Goal: Information Seeking & Learning: Learn about a topic

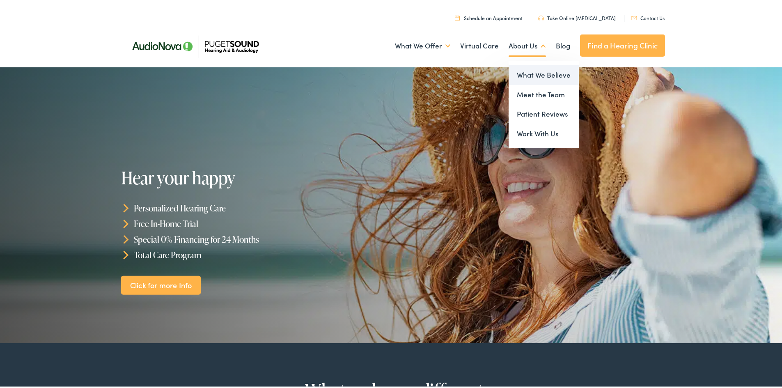
click at [526, 66] on link "What We Believe" at bounding box center [544, 74] width 70 height 20
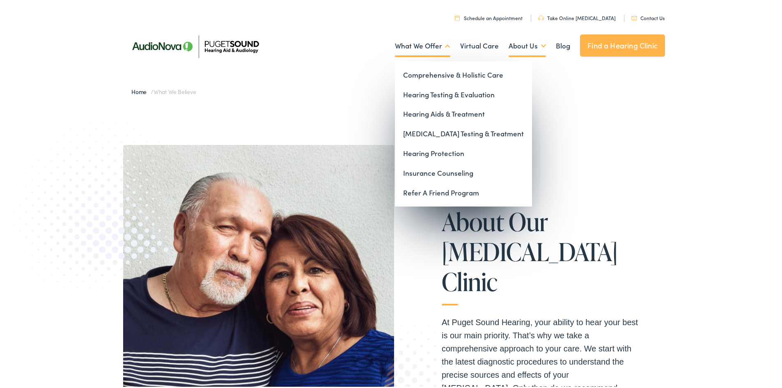
click at [431, 46] on link "What We Offer" at bounding box center [422, 44] width 55 height 30
click at [439, 113] on link "Hearing Aids & Treatment" at bounding box center [463, 113] width 137 height 20
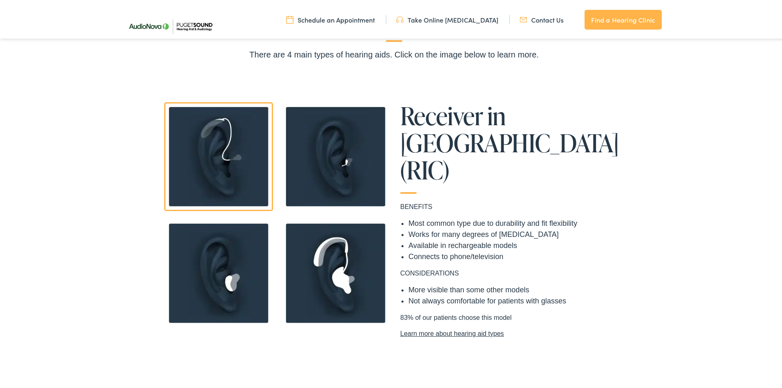
scroll to position [747, 0]
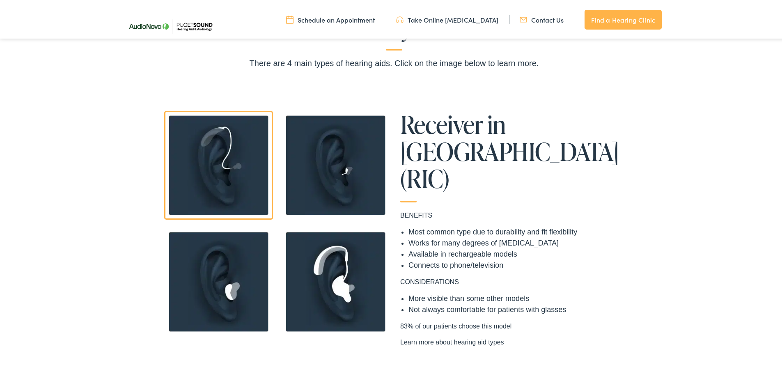
click at [456, 336] on link "Learn more about hearing aid types" at bounding box center [511, 341] width 222 height 10
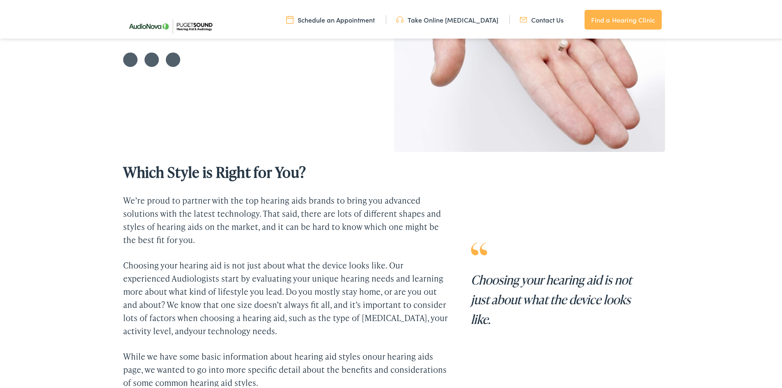
scroll to position [216, 0]
